Goal: Information Seeking & Learning: Learn about a topic

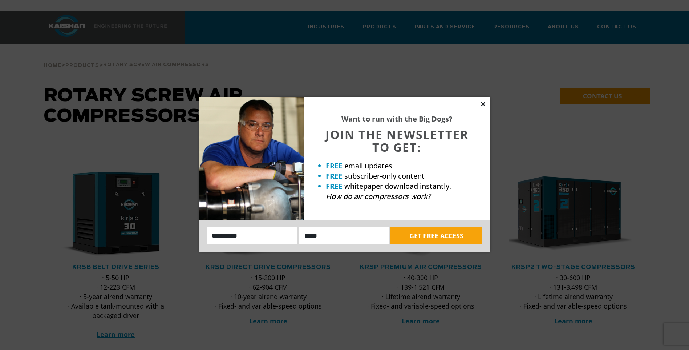
click at [480, 104] on icon at bounding box center [483, 104] width 7 height 7
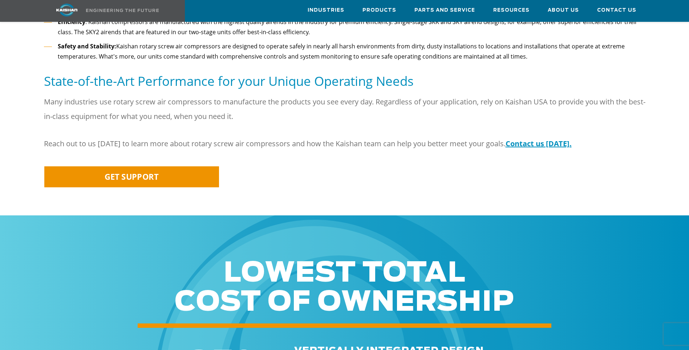
scroll to position [945, 0]
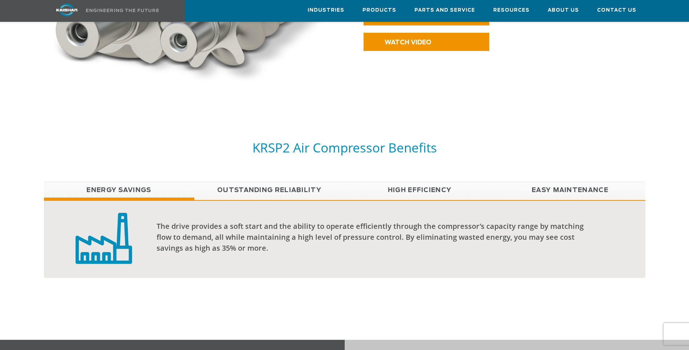
scroll to position [509, 0]
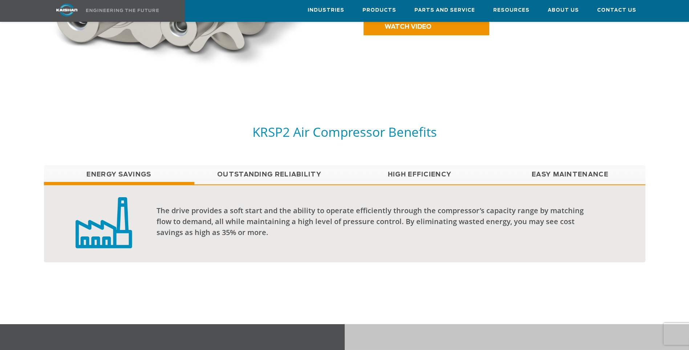
click at [279, 165] on link "Outstanding Reliability" at bounding box center [269, 174] width 150 height 18
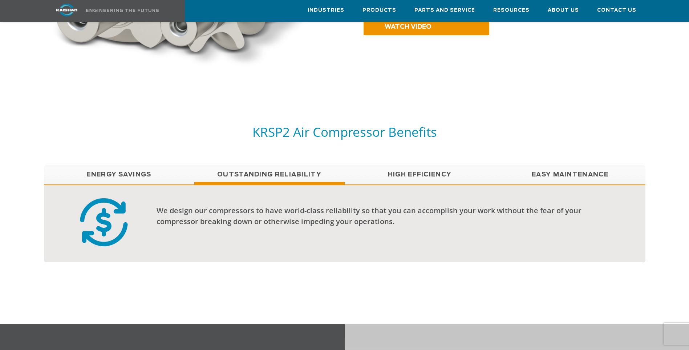
click at [423, 165] on link "High Efficiency" at bounding box center [420, 174] width 150 height 18
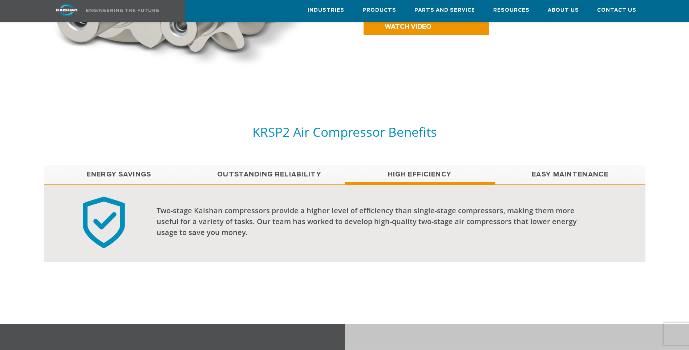
click at [571, 165] on link "Easy Maintenance" at bounding box center [570, 174] width 150 height 18
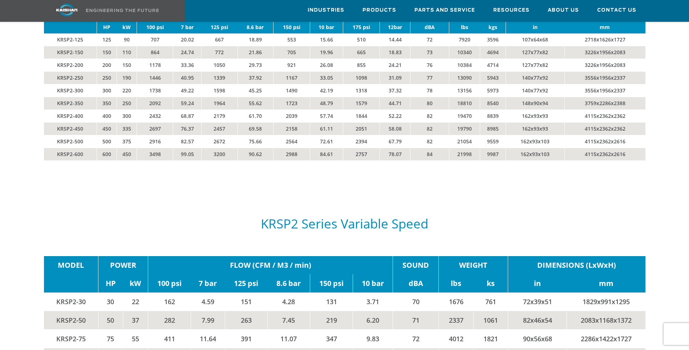
scroll to position [1381, 0]
